Goal: Task Accomplishment & Management: Complete application form

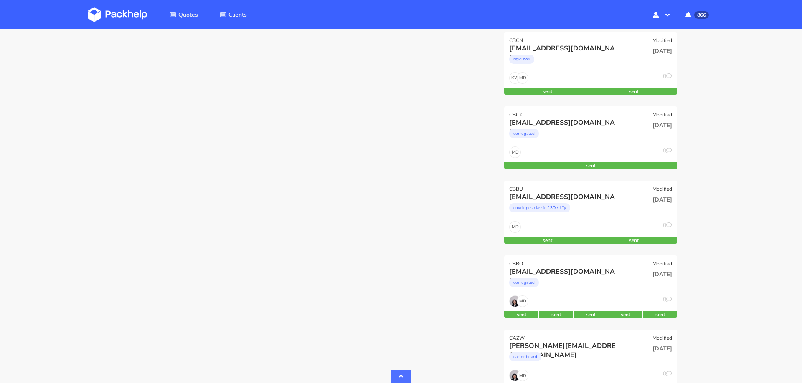
scroll to position [575, 0]
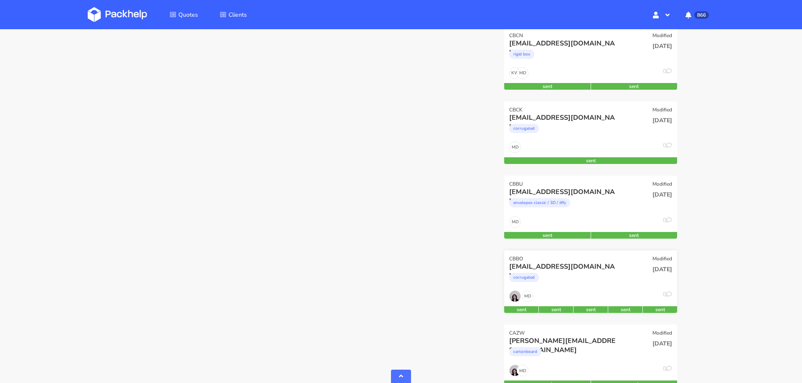
click at [625, 282] on div "22 Aug 2025" at bounding box center [649, 276] width 58 height 28
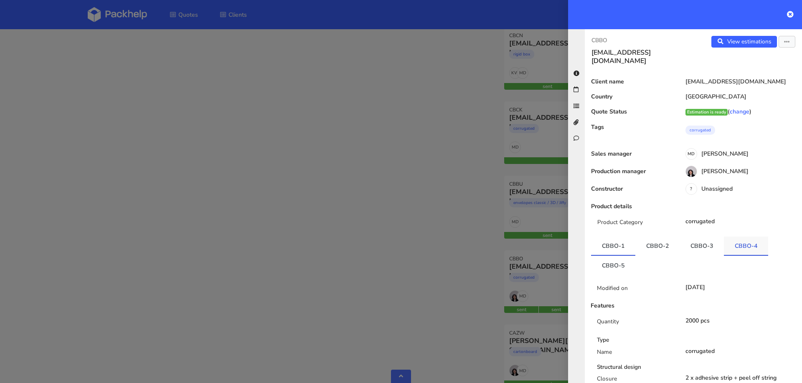
click at [736, 237] on link "CBBO-4" at bounding box center [745, 246] width 44 height 18
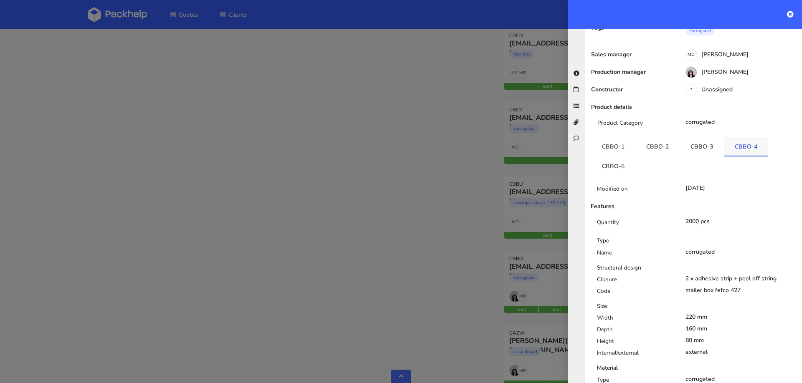
scroll to position [99, 0]
click at [619, 144] on link "CBBO-1" at bounding box center [613, 147] width 44 height 18
click at [653, 144] on link "CBBO-2" at bounding box center [657, 147] width 44 height 18
click at [702, 144] on link "CBBO-3" at bounding box center [701, 147] width 44 height 18
click at [223, 161] on div at bounding box center [401, 191] width 802 height 383
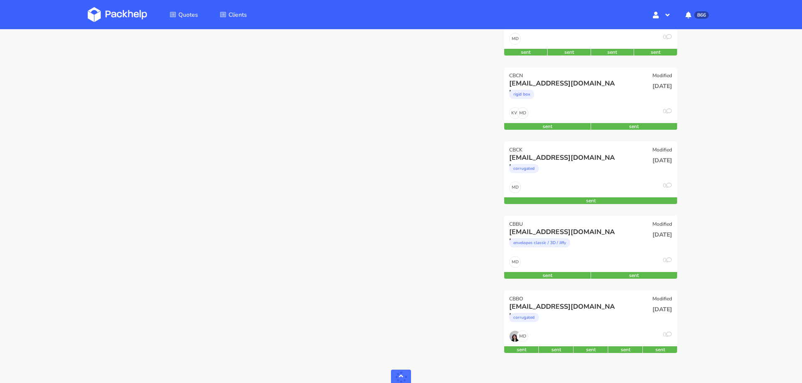
scroll to position [534, 0]
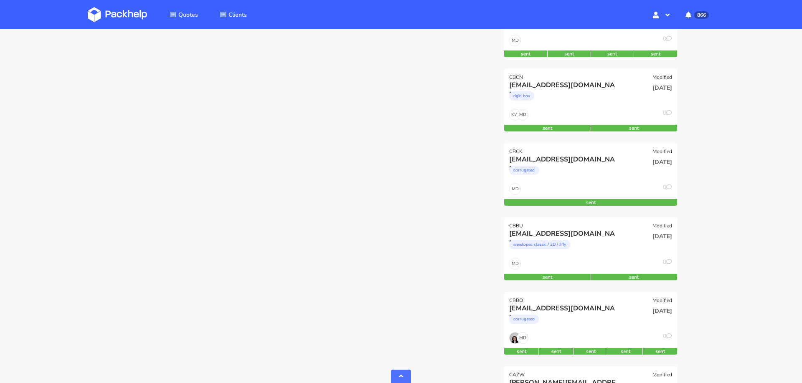
click at [563, 286] on div "CBDF Modified info@mirecosmetics.com corrugated 22 Aug 2025 MD 0 sent CBDB Modi…" at bounding box center [591, 367] width 190 height 1490
click at [566, 306] on div "[EMAIL_ADDRESS][DOMAIN_NAME]" at bounding box center [564, 308] width 111 height 9
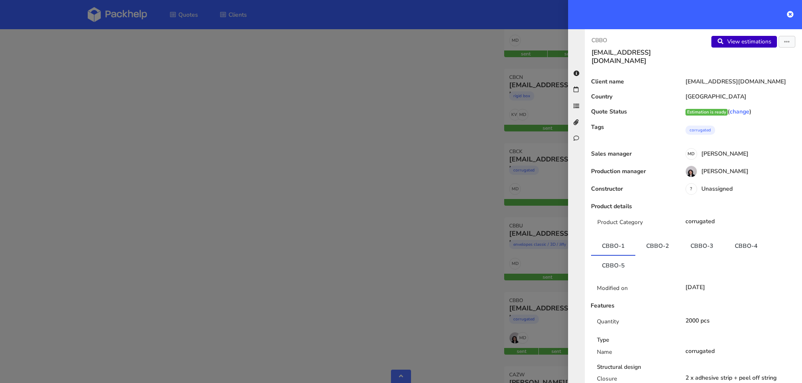
click at [732, 44] on link "View estimations" at bounding box center [744, 42] width 66 height 12
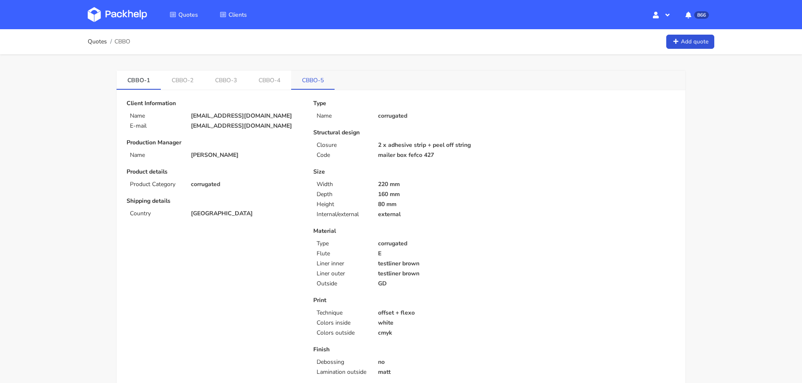
click at [310, 88] on link "CBBO-5" at bounding box center [312, 80] width 43 height 18
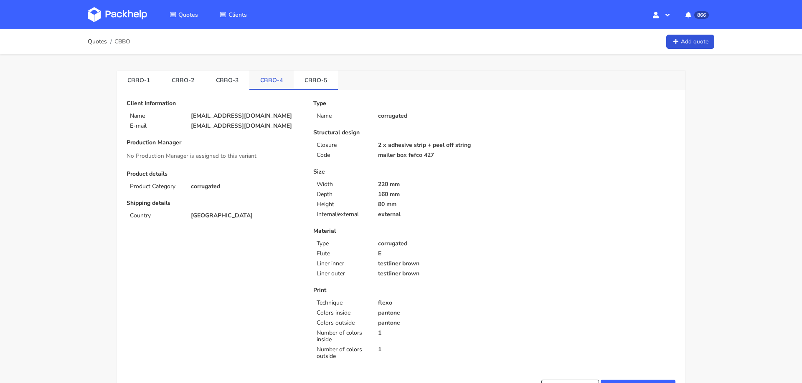
click at [269, 83] on link "CBBO-4" at bounding box center [271, 80] width 44 height 18
click at [220, 78] on link "CBBO-3" at bounding box center [227, 80] width 44 height 18
click at [180, 75] on link "CBBO-2" at bounding box center [183, 80] width 44 height 18
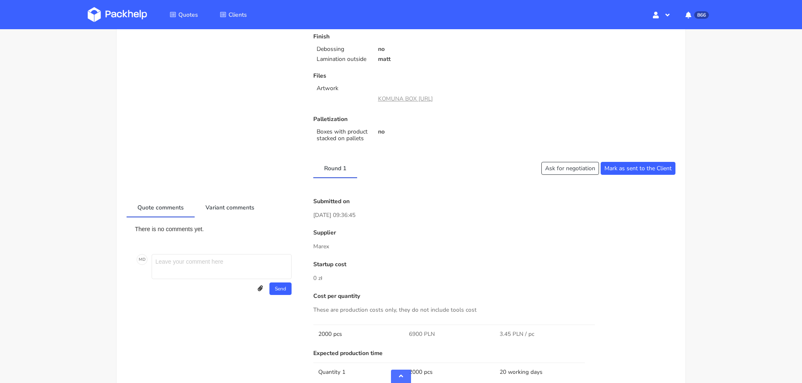
scroll to position [311, 0]
click at [413, 96] on link "KOMUNA BOX DESIGN_Print.ai" at bounding box center [405, 100] width 55 height 8
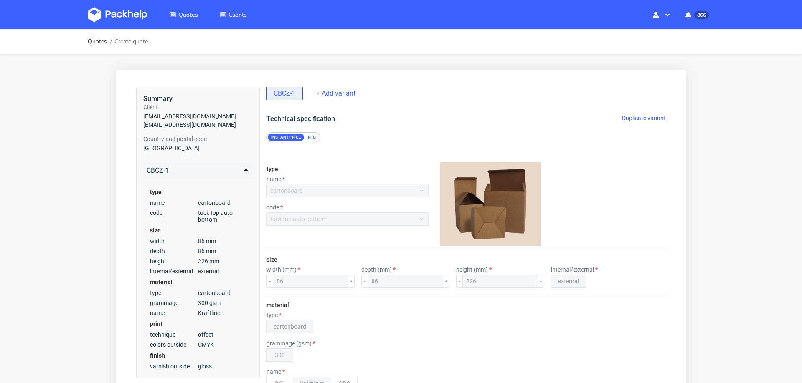
scroll to position [4, 0]
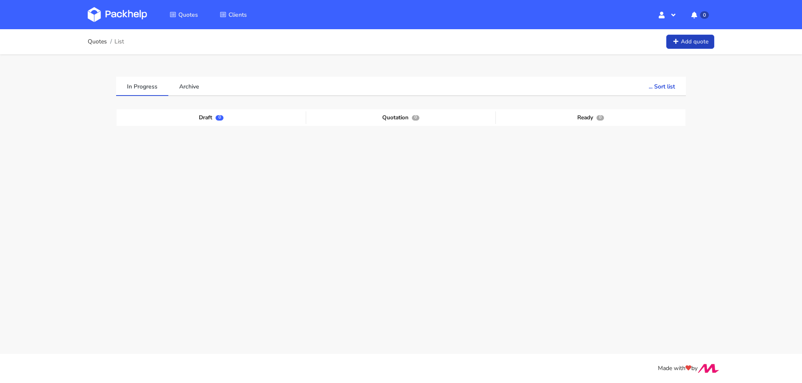
click at [698, 41] on link "Add quote" at bounding box center [690, 42] width 48 height 15
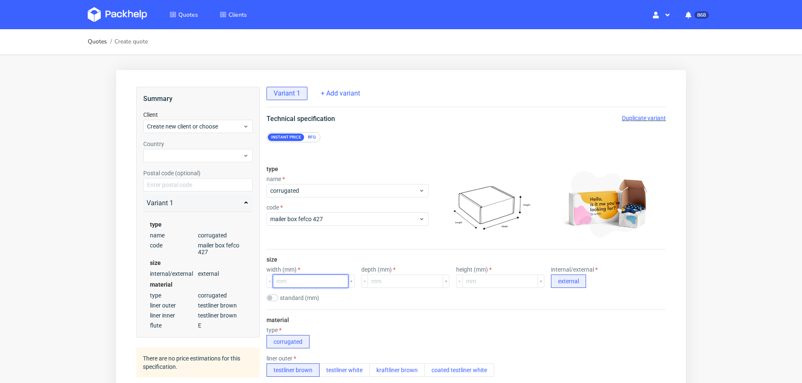
click at [316, 280] on input "number" at bounding box center [311, 281] width 76 height 13
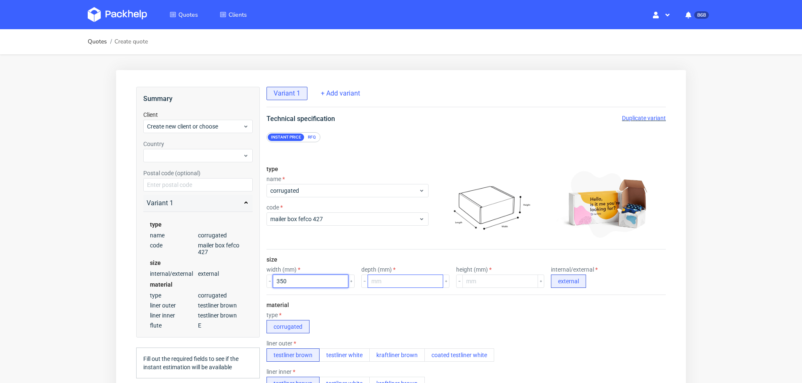
type input "350"
click at [411, 283] on input "number" at bounding box center [405, 281] width 76 height 13
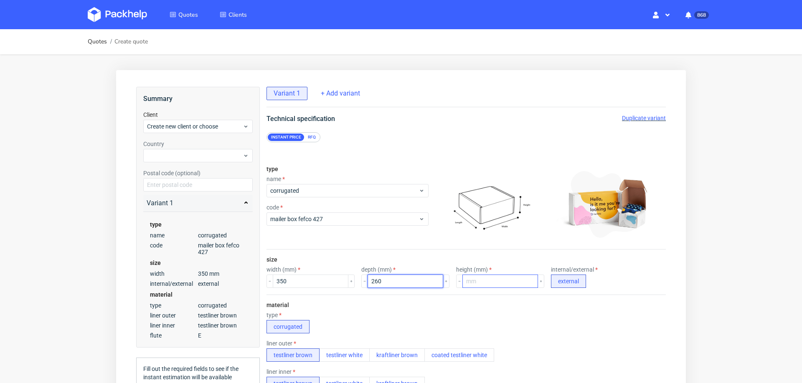
type input "260"
click at [485, 285] on input "number" at bounding box center [500, 281] width 76 height 13
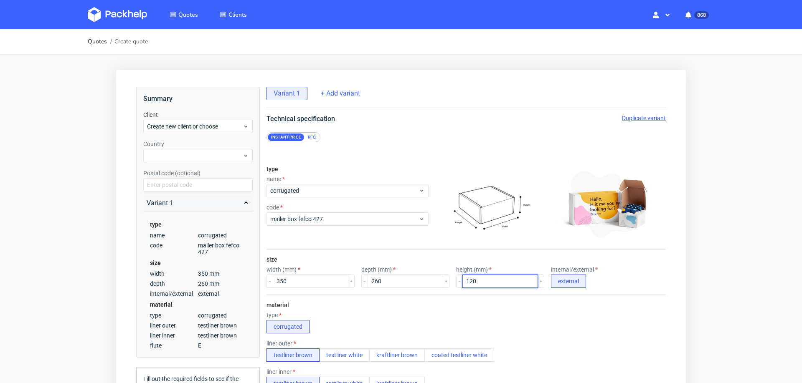
type input "120"
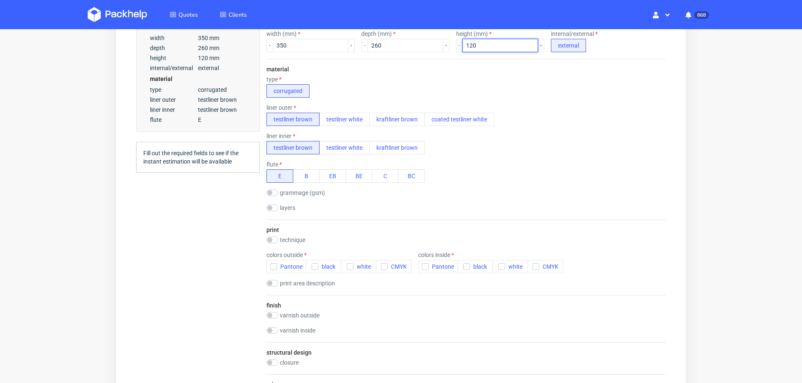
scroll to position [239, 0]
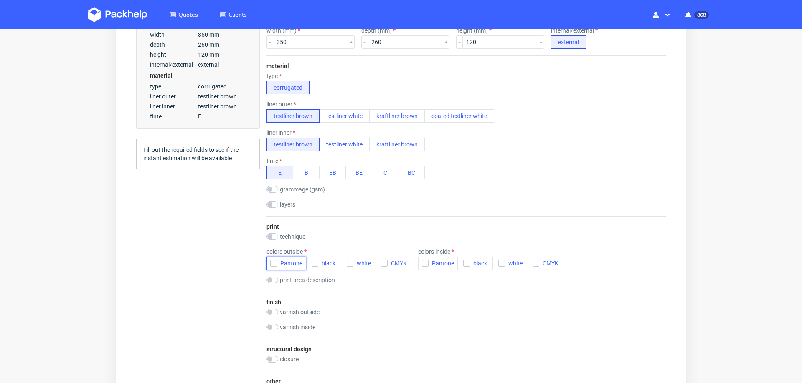
click at [273, 262] on use "button" at bounding box center [274, 263] width 4 height 3
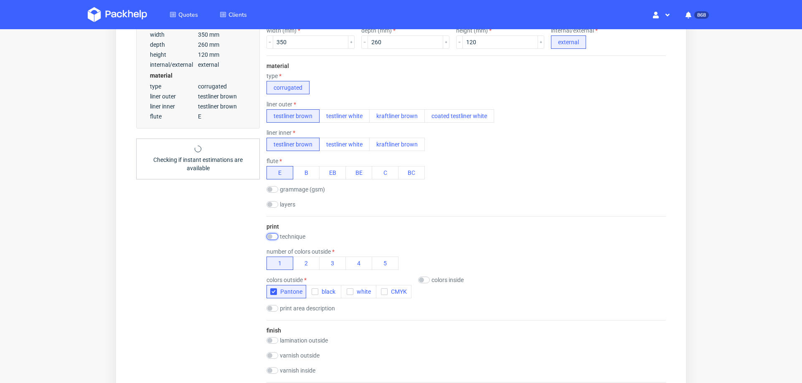
click at [275, 234] on input "checkbox" at bounding box center [272, 236] width 12 height 7
checkbox input "true"
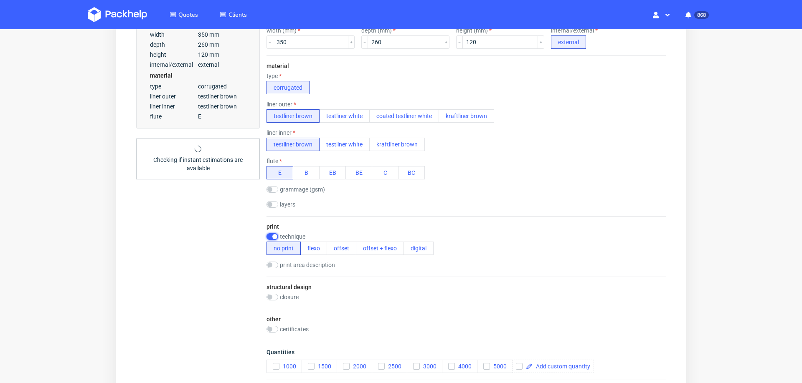
scroll to position [0, 0]
click at [310, 247] on button "flexo" at bounding box center [313, 248] width 27 height 13
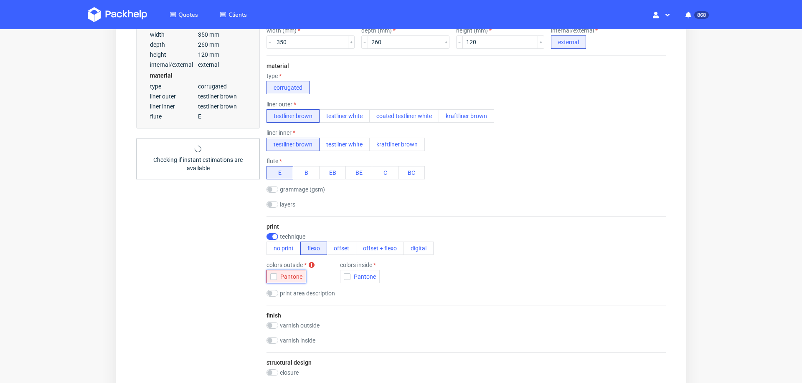
click at [275, 274] on icon "button" at bounding box center [274, 277] width 6 height 6
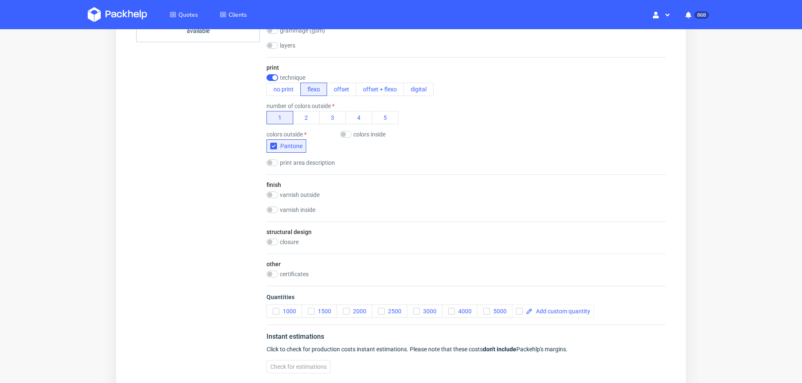
scroll to position [402, 0]
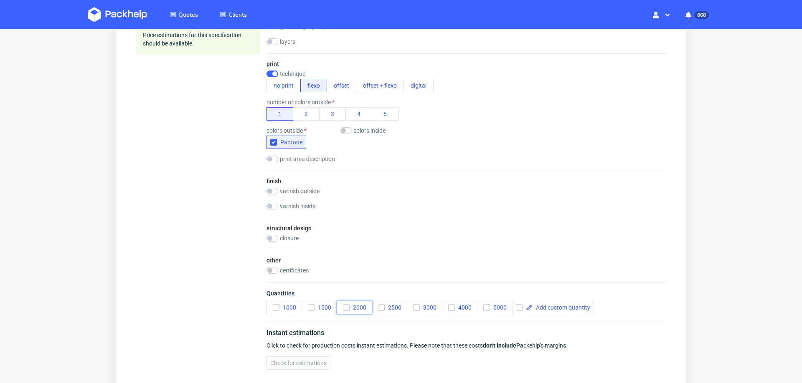
click at [348, 305] on icon "button" at bounding box center [346, 308] width 6 height 6
click at [279, 363] on button "Check for estimations" at bounding box center [298, 363] width 64 height 13
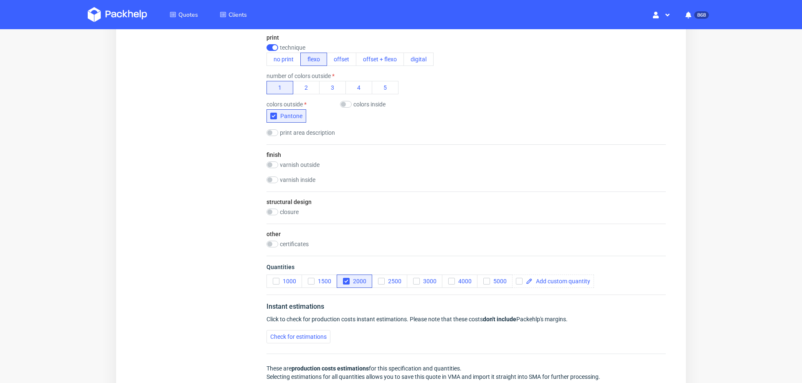
scroll to position [0, 0]
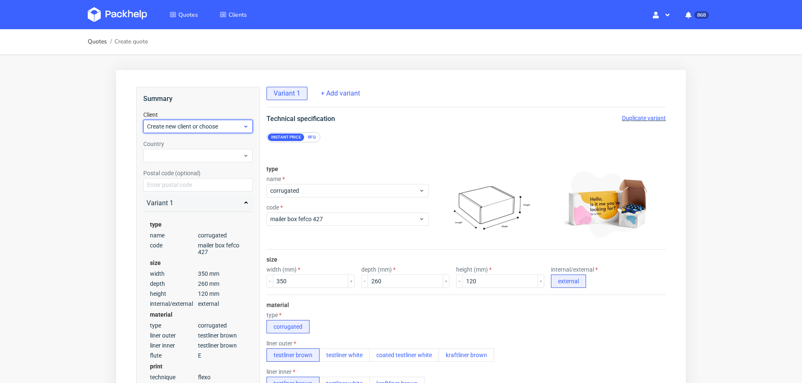
click at [186, 122] on span "Create new client or choose" at bounding box center [195, 126] width 96 height 8
click at [175, 142] on div "Add new client" at bounding box center [198, 142] width 103 height 15
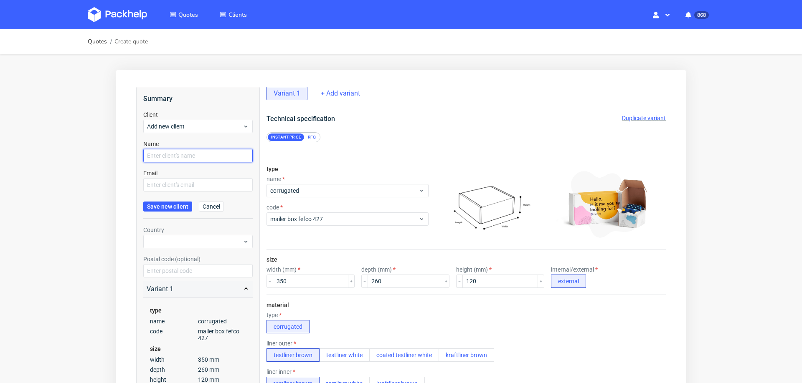
click at [171, 149] on input "text" at bounding box center [197, 155] width 109 height 13
paste input "sophie@thepotionlab.co.uk"
type input "sophie@thepotionlab.co.uk"
click at [171, 181] on input "text" at bounding box center [197, 184] width 109 height 13
paste input "sophie@thepotionlab.co.uk"
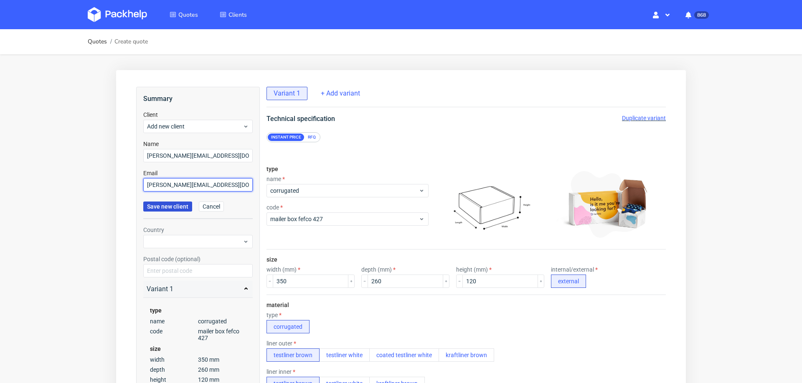
type input "sophie@thepotionlab.co.uk"
click at [164, 205] on span "Save new client" at bounding box center [167, 207] width 41 height 6
click at [176, 122] on span "Add new client" at bounding box center [195, 126] width 96 height 8
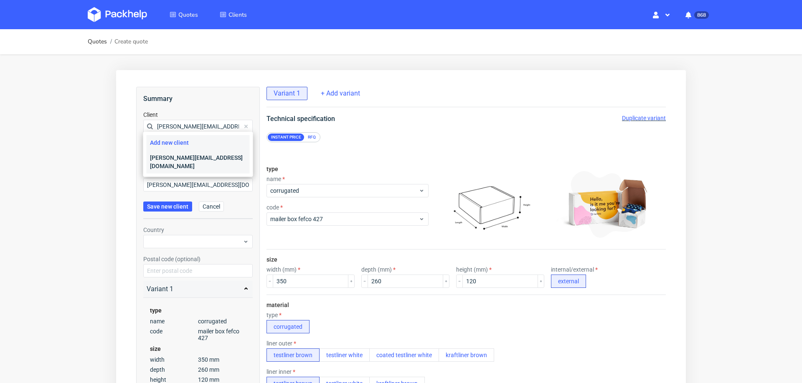
type input "sophie@thepotionlab.co.uk"
click at [199, 155] on div "sophie@thepotionlab.co.uk" at bounding box center [198, 161] width 103 height 23
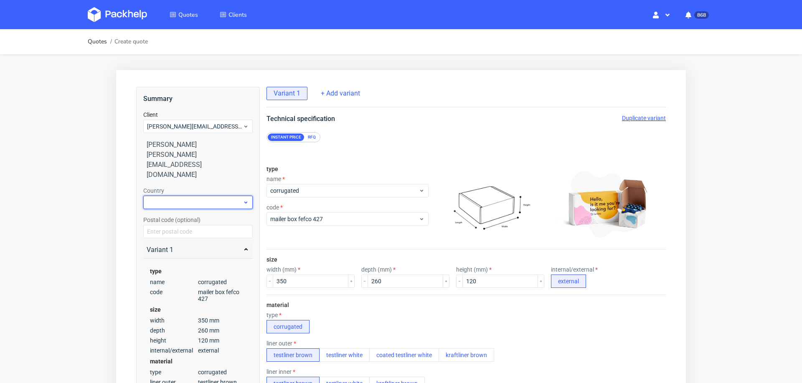
click at [203, 196] on div at bounding box center [197, 202] width 109 height 13
type input "united ki"
click at [171, 202] on div "United Kingdom of Great Britain and Northern Ireland" at bounding box center [198, 207] width 103 height 32
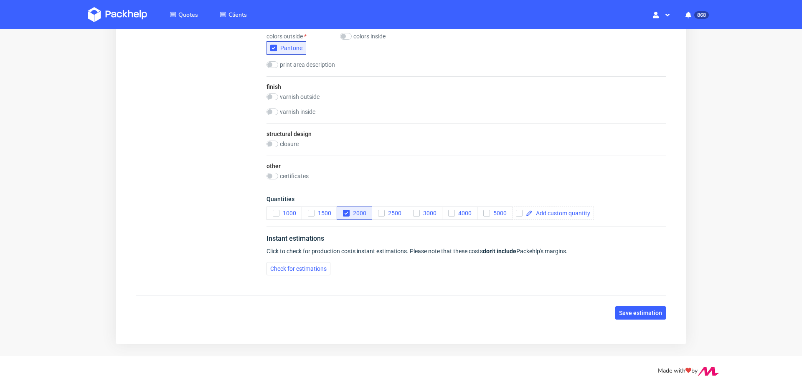
scroll to position [498, 0]
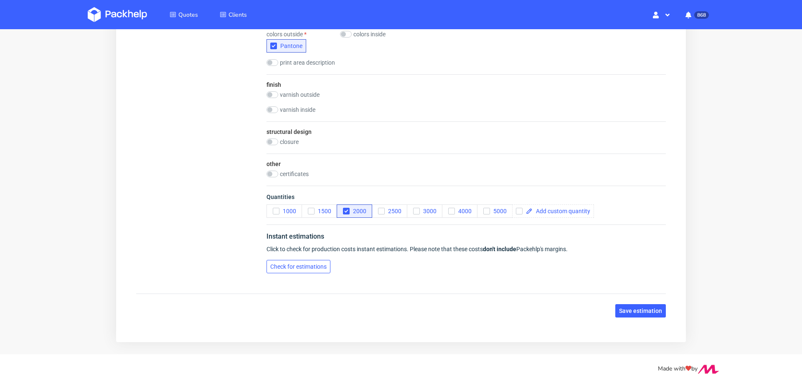
drag, startPoint x: 281, startPoint y: 263, endPoint x: 301, endPoint y: 264, distance: 19.6
click at [281, 264] on span "Check for estimations" at bounding box center [298, 267] width 56 height 6
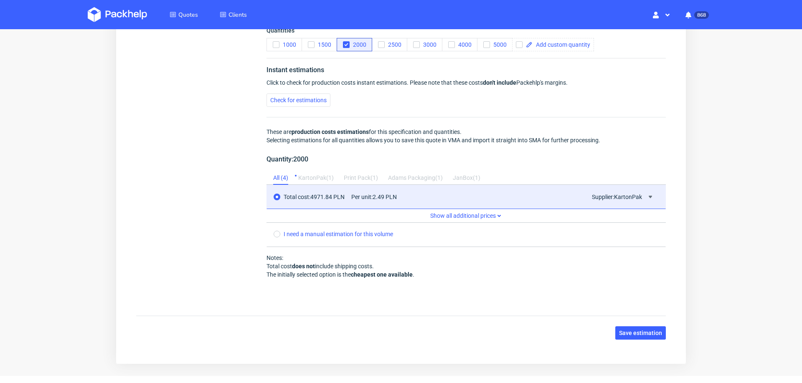
scroll to position [687, 0]
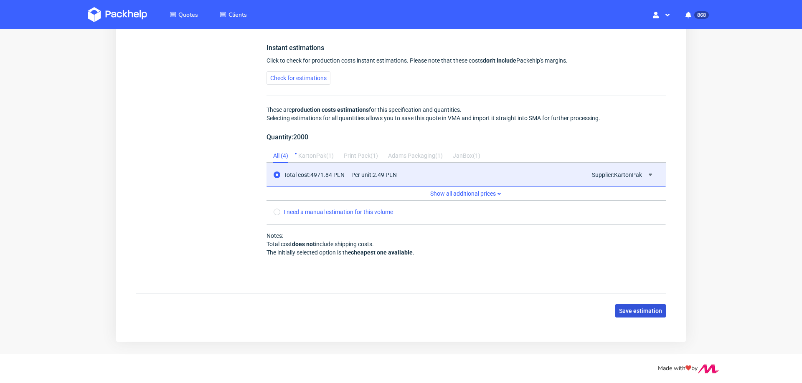
click at [637, 304] on button "Save estimation" at bounding box center [640, 310] width 51 height 13
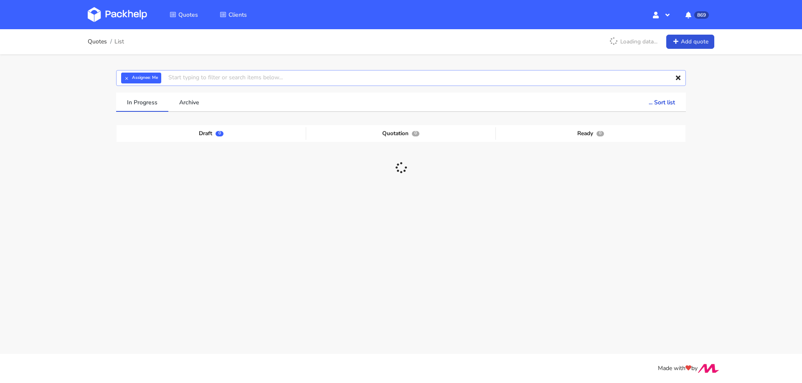
click at [247, 74] on input "text" at bounding box center [400, 78] width 569 height 16
paste input "kasiek.otto@gmail.com"
type input "kasiek.otto@gmail.com"
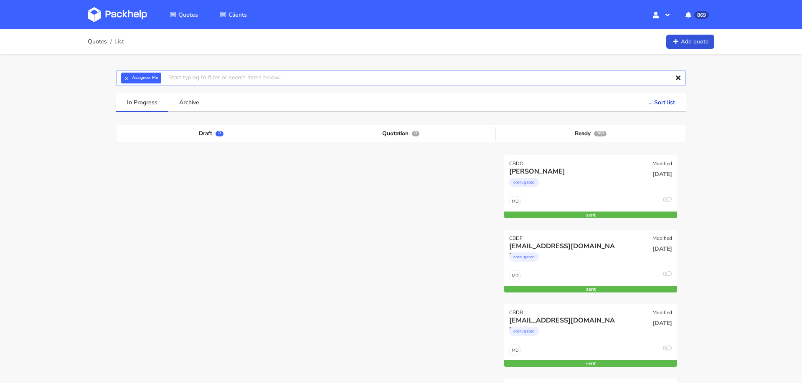
click at [187, 82] on input "text" at bounding box center [400, 78] width 569 height 16
click at [126, 77] on button "×" at bounding box center [126, 78] width 11 height 11
click at [169, 75] on input "text" at bounding box center [400, 78] width 569 height 16
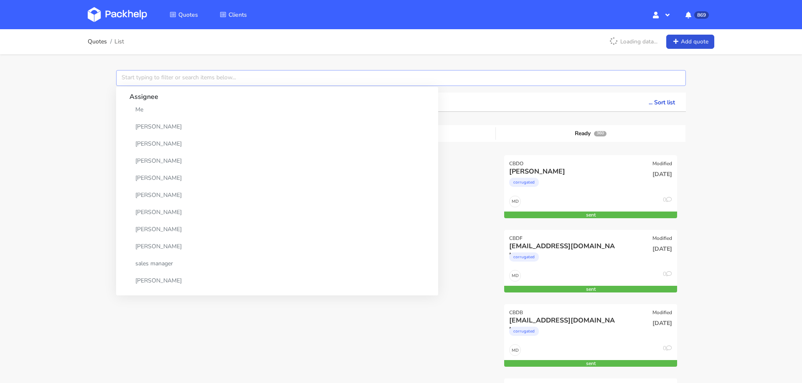
paste input "[PERSON_NAME][EMAIL_ADDRESS][DOMAIN_NAME]"
type input "[PERSON_NAME][EMAIL_ADDRESS][DOMAIN_NAME]"
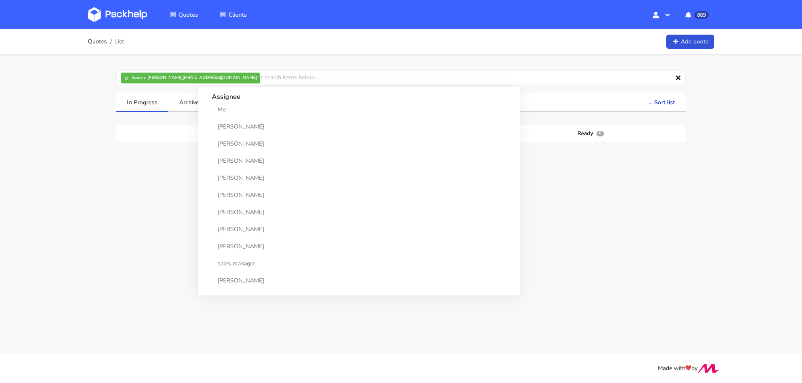
click at [58, 157] on div "Quotes List Add quote × Search: [PERSON_NAME][EMAIL_ADDRESS][DOMAIN_NAME] Assig…" at bounding box center [401, 159] width 802 height 261
click at [233, 76] on input "text" at bounding box center [400, 78] width 569 height 16
paste input "[PERSON_NAME][EMAIL_ADDRESS][DOMAIN_NAME]"
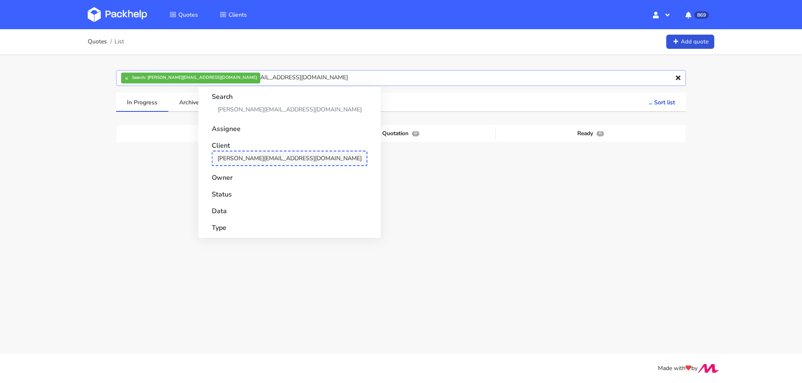
type input "[PERSON_NAME][EMAIL_ADDRESS][DOMAIN_NAME]"
click at [228, 153] on link "[PERSON_NAME][EMAIL_ADDRESS][DOMAIN_NAME]" at bounding box center [290, 158] width 156 height 15
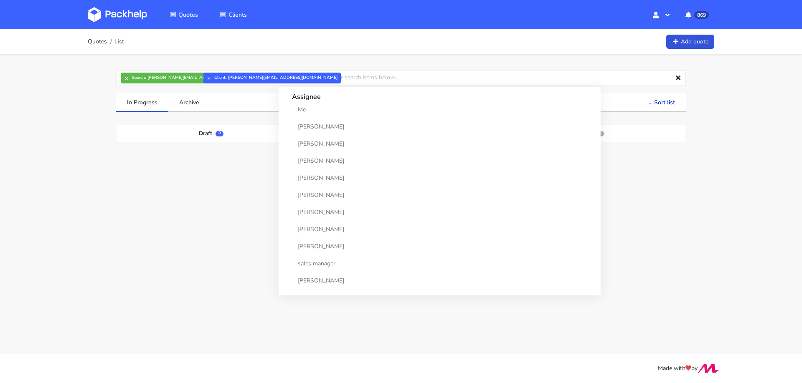
click at [175, 175] on div "Draft 0 Quotation 0 Ready 0" at bounding box center [400, 187] width 557 height 125
click at [409, 78] on input "text" at bounding box center [400, 78] width 569 height 16
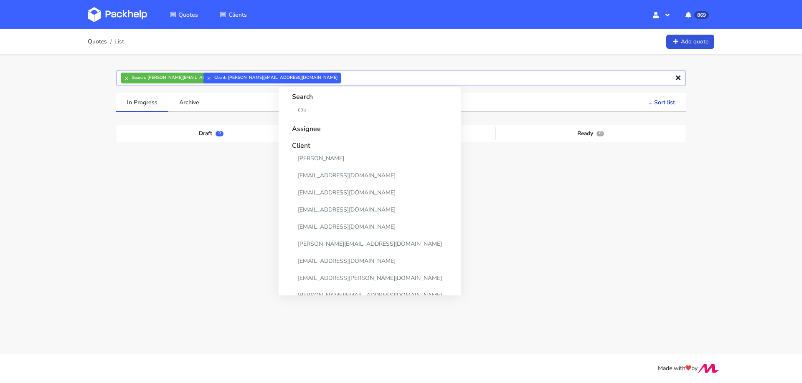
type input "caug"
click at [409, 78] on input "caug" at bounding box center [400, 78] width 569 height 16
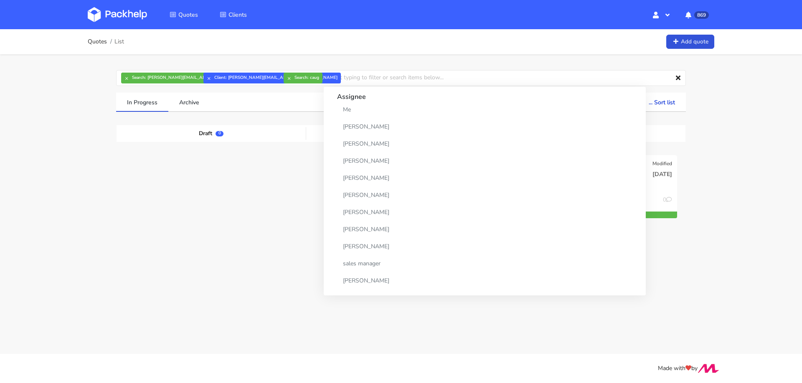
click at [776, 210] on div "Quotes List Add quote × Search: [PERSON_NAME][EMAIL_ADDRESS][DOMAIN_NAME] × Cli…" at bounding box center [401, 159] width 802 height 261
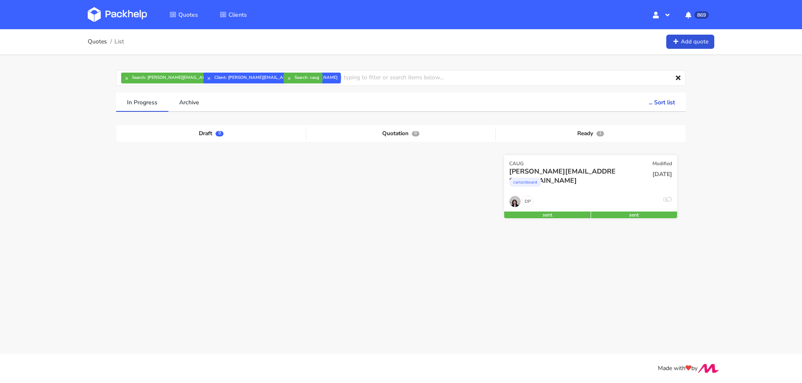
click at [629, 184] on div "[DATE]" at bounding box center [649, 181] width 58 height 28
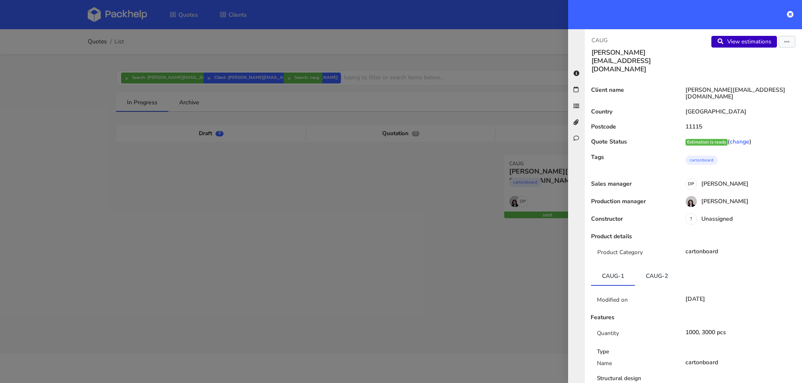
click at [723, 40] on icon at bounding box center [719, 42] width 7 height 6
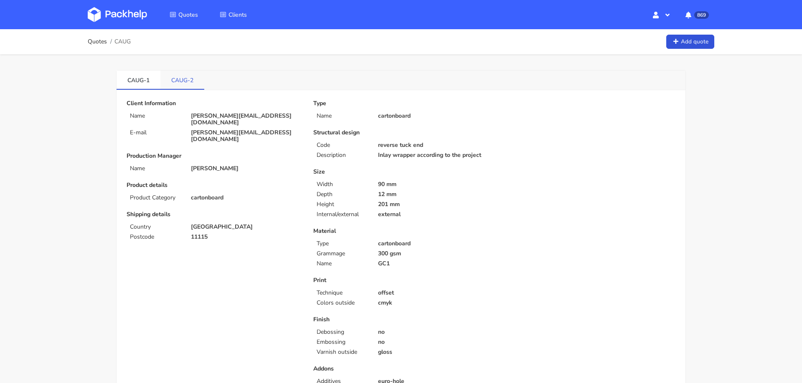
click at [181, 82] on link "CAUG-2" at bounding box center [182, 80] width 44 height 18
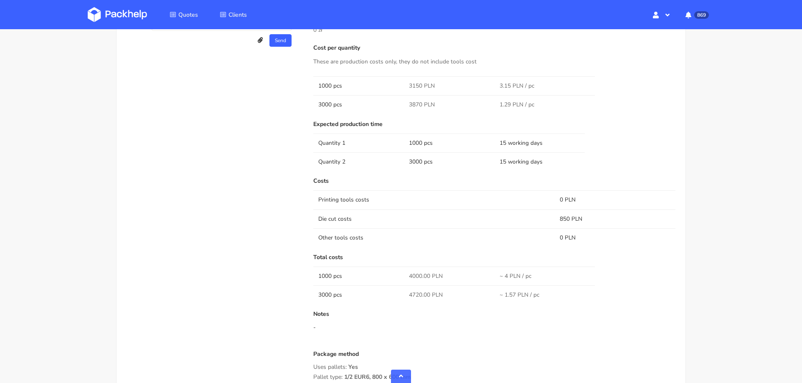
scroll to position [539, 0]
click at [416, 277] on span "4000.00 PLN" at bounding box center [426, 277] width 34 height 8
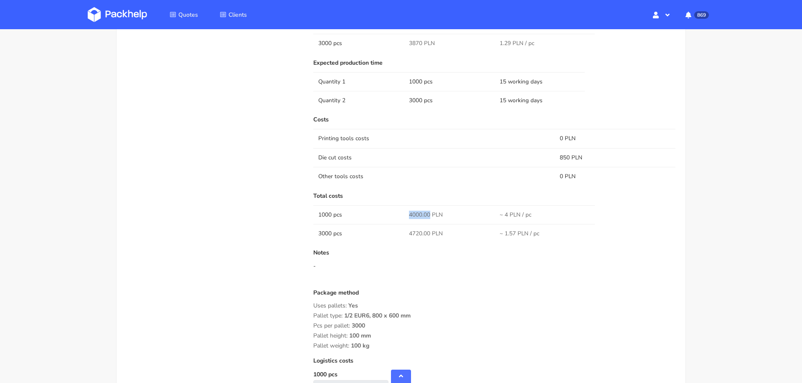
scroll to position [603, 0]
copy span "4000.00"
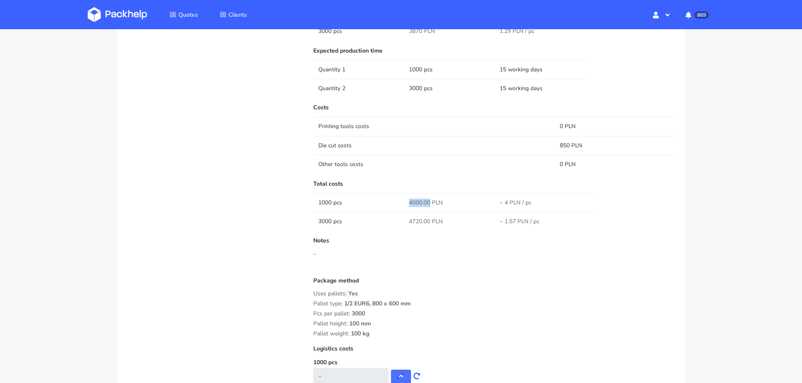
scroll to position [621, 0]
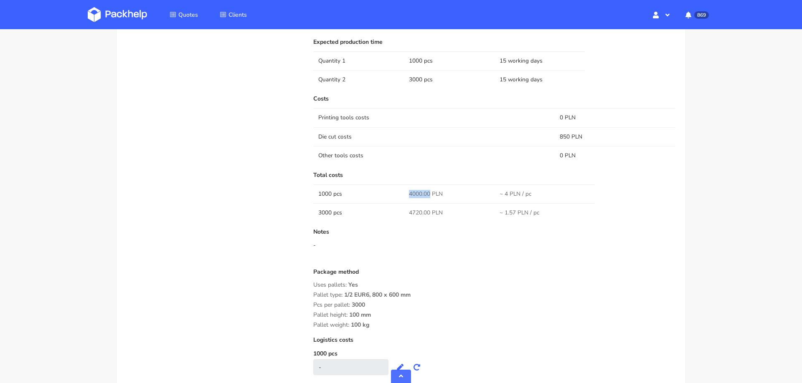
click at [416, 210] on span "4720.00 PLN" at bounding box center [426, 213] width 34 height 8
copy span "4720.00"
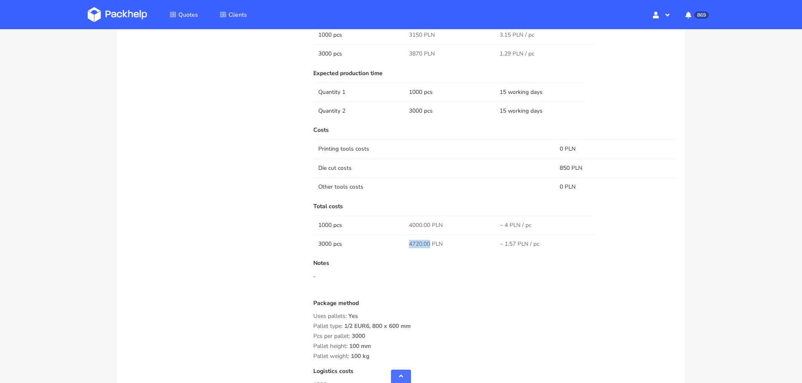
scroll to position [584, 0]
